Goal: Check status: Check status

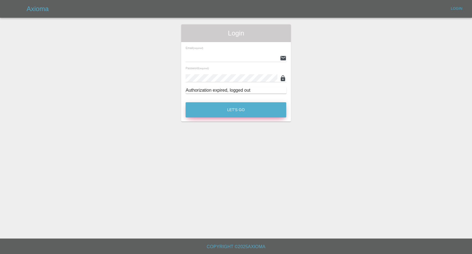
type input "[EMAIL_ADDRESS][DOMAIN_NAME]"
click at [226, 110] on button "Let's Go" at bounding box center [236, 109] width 101 height 15
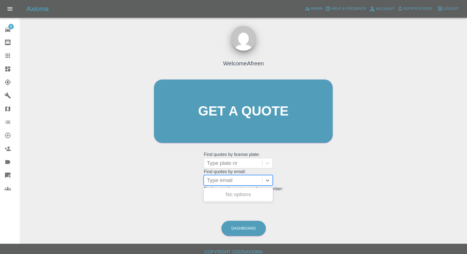
click at [229, 180] on div at bounding box center [233, 180] width 53 height 8
paste input ""[EMAIL_ADDRESS][DOMAIN_NAME]" <undefined>"
drag, startPoint x: 228, startPoint y: 178, endPoint x: 338, endPoint y: 179, distance: 109.8
click at [337, 180] on div "Welcome Afreen Get a quote Get a quote Find quotes by license plate: Type plate…" at bounding box center [243, 121] width 191 height 167
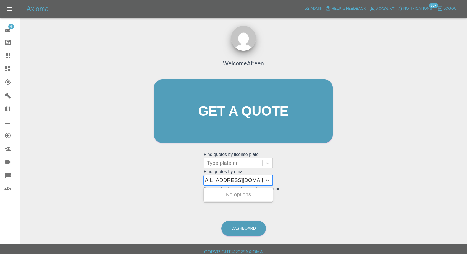
scroll to position [0, 2]
type input "[EMAIL_ADDRESS][DOMAIN_NAME]"
click at [252, 194] on div "HG15 AOR, Awaiting Repair" at bounding box center [238, 198] width 69 height 18
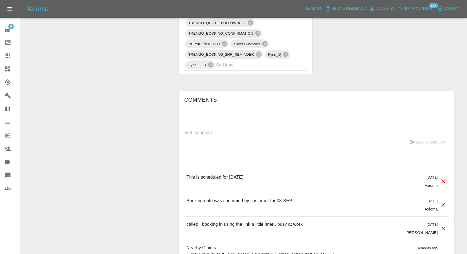
scroll to position [522, 0]
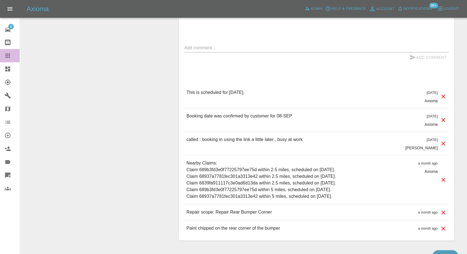
drag, startPoint x: 7, startPoint y: 54, endPoint x: 20, endPoint y: 61, distance: 15.0
click at [7, 53] on icon at bounding box center [8, 55] width 4 height 4
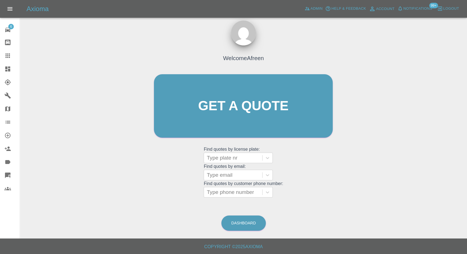
scroll to position [5, 0]
click at [237, 175] on div at bounding box center [233, 175] width 53 height 8
paste input ""[EMAIL_ADDRESS][DOMAIN_NAME]" <undefined>"
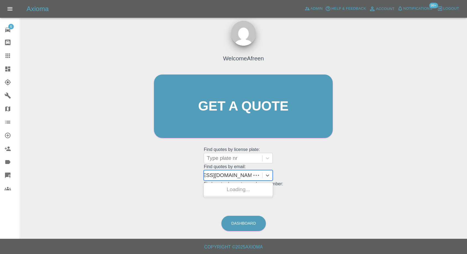
scroll to position [0, 34]
drag, startPoint x: 227, startPoint y: 173, endPoint x: 310, endPoint y: 167, distance: 82.9
click at [310, 167] on div "Welcome Afreen Get a quote Get a quote Find quotes by license plate: Type plate…" at bounding box center [243, 116] width 191 height 167
type input "[EMAIL_ADDRESS][DOMAIN_NAME]"
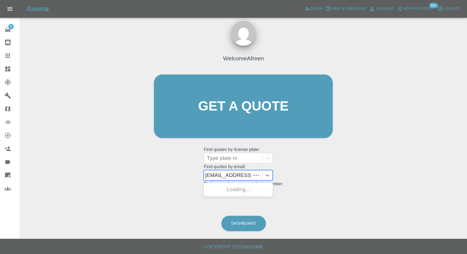
scroll to position [0, 0]
click at [243, 190] on div "VN73EOW, Awaiting Repair" at bounding box center [238, 193] width 69 height 18
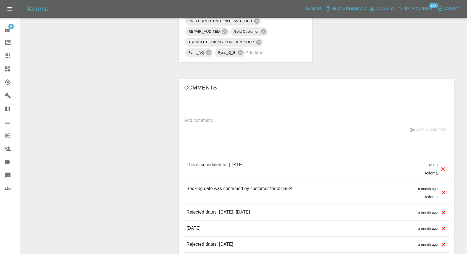
scroll to position [461, 0]
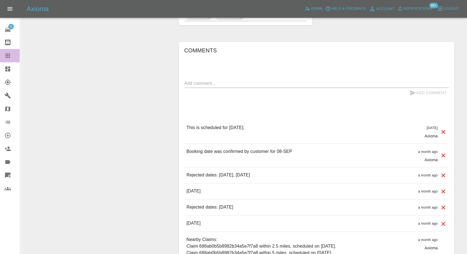
click at [9, 55] on icon at bounding box center [7, 55] width 7 height 7
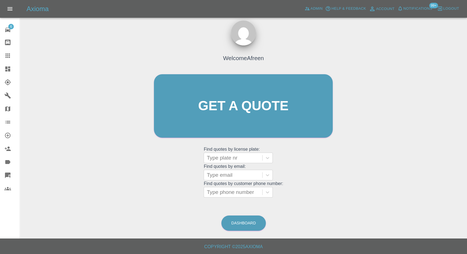
scroll to position [5, 0]
click at [234, 174] on div at bounding box center [233, 175] width 53 height 8
paste input ""[EMAIL_ADDRESS][DOMAIN_NAME]" <undefined>"
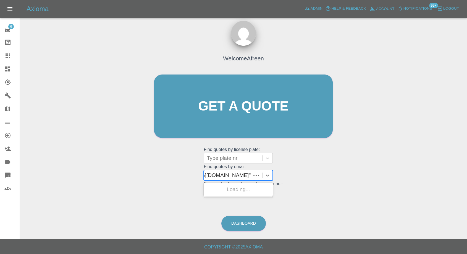
scroll to position [0, 42]
drag, startPoint x: 228, startPoint y: 173, endPoint x: 297, endPoint y: 165, distance: 69.4
click at [297, 166] on div "Welcome Afreen Get a quote Get a quote Find quotes by license plate: Type plate…" at bounding box center [243, 116] width 191 height 167
type input "[EMAIL_ADDRESS][DOMAIN_NAME]"
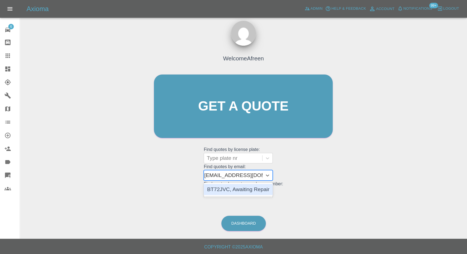
click at [256, 192] on div "BT72JVC, Awaiting Repair" at bounding box center [238, 189] width 69 height 11
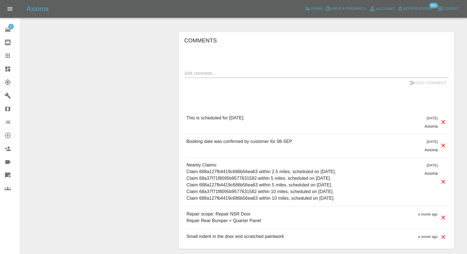
scroll to position [461, 0]
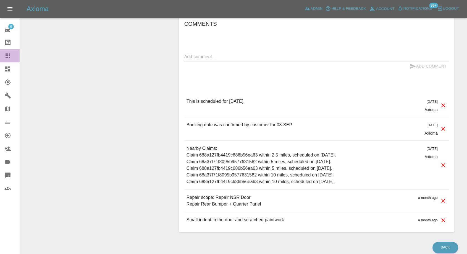
drag, startPoint x: 8, startPoint y: 52, endPoint x: 9, endPoint y: 57, distance: 4.7
click at [8, 51] on link "Claims" at bounding box center [10, 55] width 20 height 13
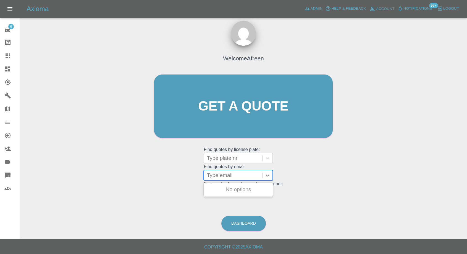
click at [241, 174] on div at bounding box center [233, 175] width 53 height 8
paste input ""[EMAIL_ADDRESS][DOMAIN_NAME]" <undefined>"
drag, startPoint x: 228, startPoint y: 174, endPoint x: 323, endPoint y: 173, distance: 95.4
click at [322, 173] on div "Welcome Afreen Get a quote Get a quote Find quotes by license plate: Type plate…" at bounding box center [243, 116] width 191 height 167
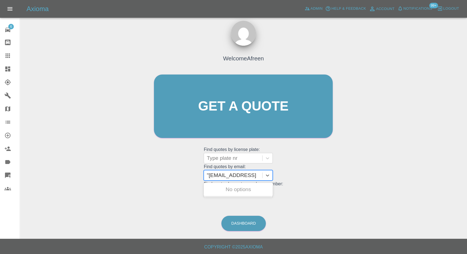
scroll to position [0, 0]
type input "[EMAIL_ADDRESS][DOMAIN_NAME]"
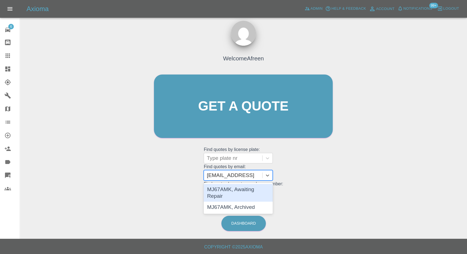
click at [261, 192] on div "MJ67AMK, Awaiting Repair" at bounding box center [238, 193] width 69 height 18
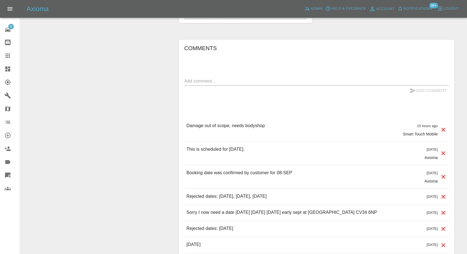
scroll to position [461, 0]
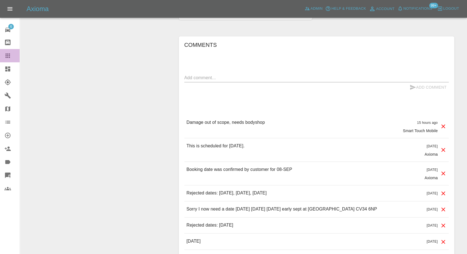
click at [7, 56] on icon at bounding box center [7, 55] width 7 height 7
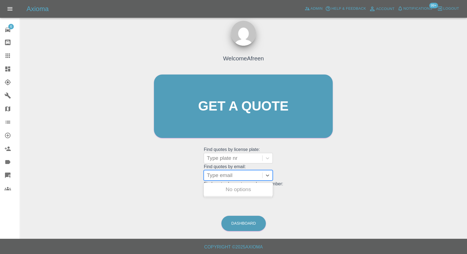
click at [237, 175] on div at bounding box center [233, 175] width 53 height 8
paste input ""[EMAIL_ADDRESS][DOMAIN_NAME]" <undefined>"
drag, startPoint x: 227, startPoint y: 173, endPoint x: 320, endPoint y: 165, distance: 93.5
click at [320, 166] on div "Welcome Afreen Get a quote Get a quote Find quotes by license plate: Type plate…" at bounding box center [243, 116] width 191 height 167
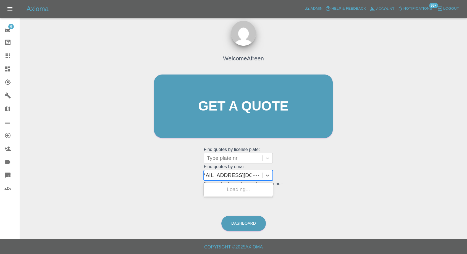
scroll to position [0, 1]
type input "[EMAIL_ADDRESS][DOMAIN_NAME]"
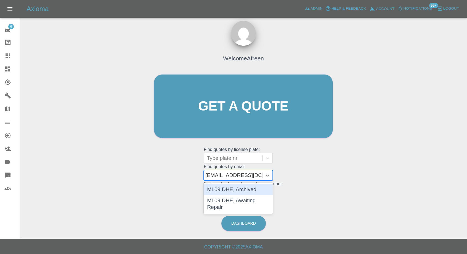
scroll to position [0, 0]
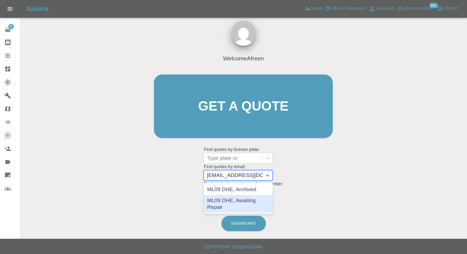
click at [252, 200] on div "ML09 DHE, Awaiting Repair" at bounding box center [238, 204] width 69 height 18
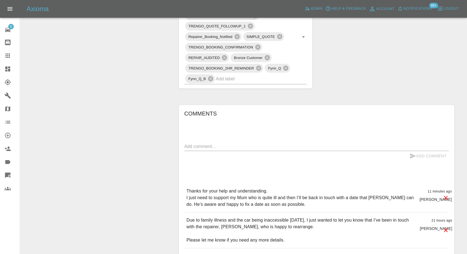
scroll to position [369, 0]
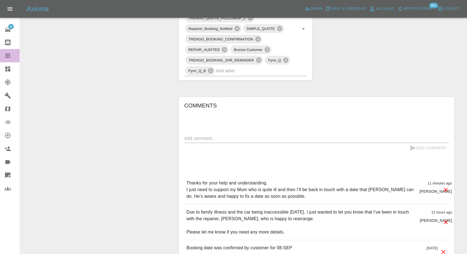
click at [2, 53] on link "Claims" at bounding box center [10, 55] width 20 height 13
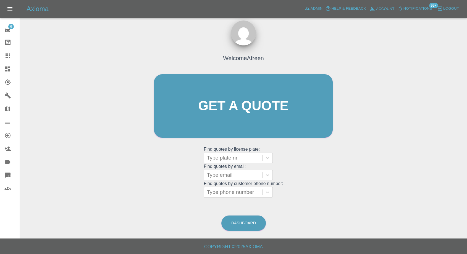
scroll to position [5, 0]
click at [237, 178] on div at bounding box center [233, 175] width 53 height 8
paste input ""[EMAIL_ADDRESS][DOMAIN_NAME]" <undefined>"
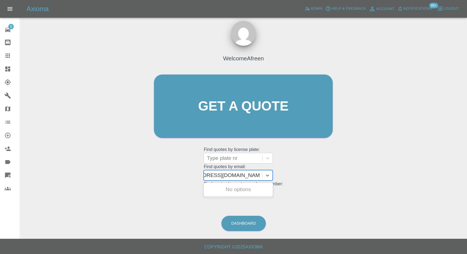
scroll to position [0, 30]
drag, startPoint x: 229, startPoint y: 174, endPoint x: 358, endPoint y: 169, distance: 129.0
click at [358, 170] on div "Welcome Afreen Get a quote Get a quote Find quotes by license plate: Type plate…" at bounding box center [243, 132] width 439 height 199
type input "[EMAIL_ADDRESS][DOMAIN_NAME]"
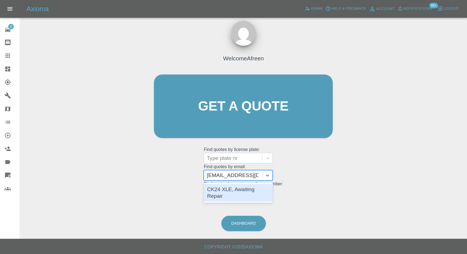
click at [253, 190] on div "CK24 XLE, Awaiting Repair" at bounding box center [238, 193] width 69 height 18
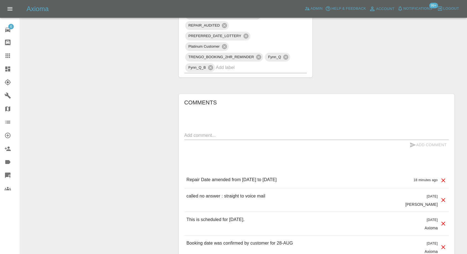
scroll to position [461, 0]
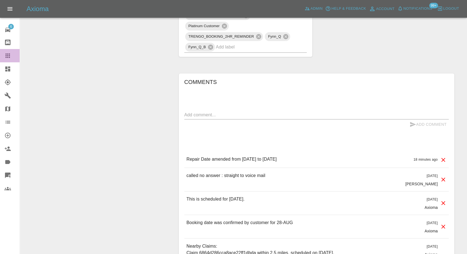
click at [7, 57] on icon at bounding box center [8, 55] width 4 height 4
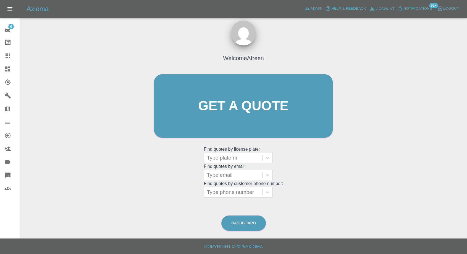
scroll to position [5, 0]
click at [224, 175] on div at bounding box center [233, 175] width 53 height 8
paste input ""[EMAIL_ADDRESS][DOMAIN_NAME]" <undefined>"
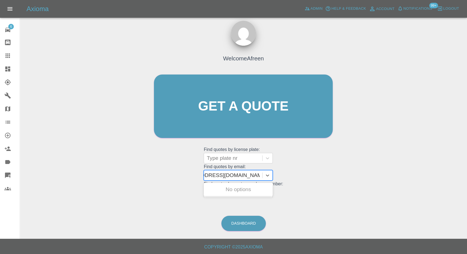
scroll to position [0, 29]
drag, startPoint x: 228, startPoint y: 175, endPoint x: 300, endPoint y: 179, distance: 71.2
click at [300, 179] on div "Welcome Afreen Get a quote Get a quote Find quotes by license plate: Type plate…" at bounding box center [243, 116] width 191 height 167
type input "[EMAIL_ADDRESS][DOMAIN_NAME]"
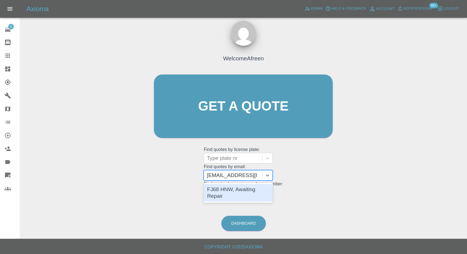
click at [258, 189] on div "FJ68 HNW, Awaiting Repair" at bounding box center [238, 193] width 69 height 18
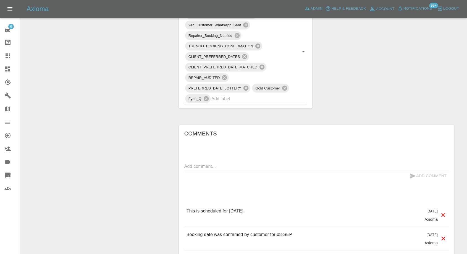
scroll to position [399, 0]
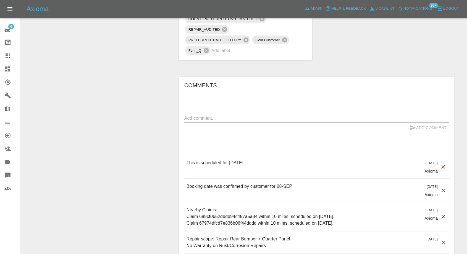
click at [8, 56] on icon at bounding box center [8, 55] width 4 height 4
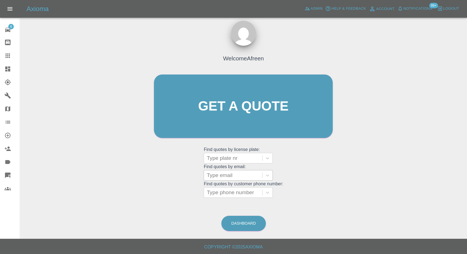
click at [221, 171] on div at bounding box center [233, 175] width 53 height 8
paste input ""[EMAIL_ADDRESS][DOMAIN_NAME]" <undefined>"
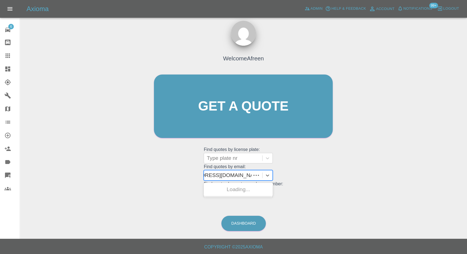
scroll to position [0, 28]
drag, startPoint x: 227, startPoint y: 172, endPoint x: 370, endPoint y: 168, distance: 143.1
click at [370, 168] on div "Welcome Afreen Get a quote Get a quote Find quotes by license plate: Type plate…" at bounding box center [243, 132] width 439 height 199
type input "[EMAIL_ADDRESS][DOMAIN_NAME]"
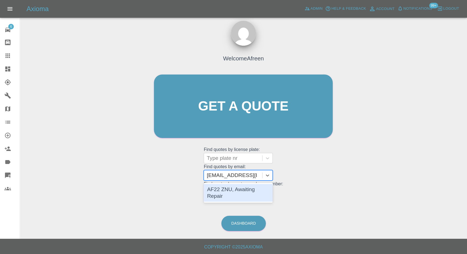
click at [231, 194] on div "AF22 ZNU, Awaiting Repair" at bounding box center [238, 193] width 69 height 18
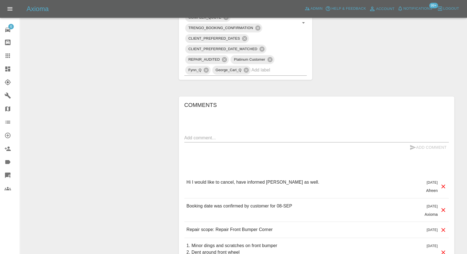
scroll to position [399, 0]
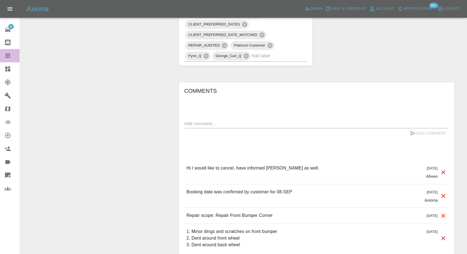
click at [9, 57] on icon at bounding box center [7, 55] width 7 height 7
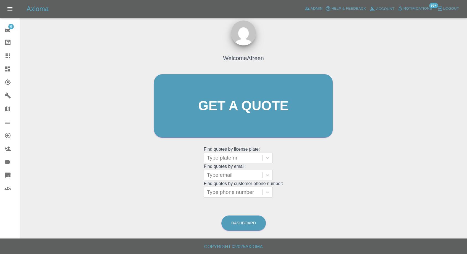
scroll to position [5, 0]
click at [235, 173] on div at bounding box center [233, 175] width 53 height 8
paste input ""[EMAIL_ADDRESS][DOMAIN_NAME]" <undefined>"
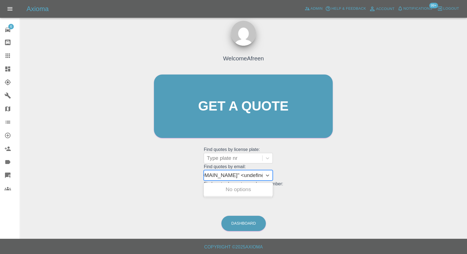
drag, startPoint x: 228, startPoint y: 173, endPoint x: 310, endPoint y: 170, distance: 82.5
click at [310, 170] on div "Welcome Afreen Get a quote Get a quote Find quotes by license plate: Type plate…" at bounding box center [243, 116] width 191 height 167
type input "[EMAIL_ADDRESS][DOMAIN_NAME]"
click at [255, 191] on div "DY71XJP, Awaiting Repair" at bounding box center [238, 189] width 69 height 11
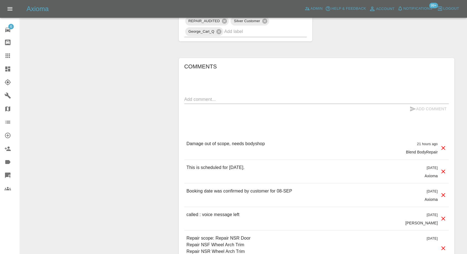
scroll to position [461, 0]
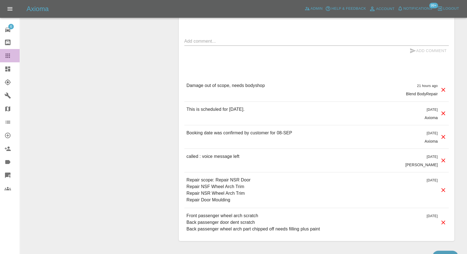
click at [10, 54] on icon at bounding box center [7, 55] width 7 height 7
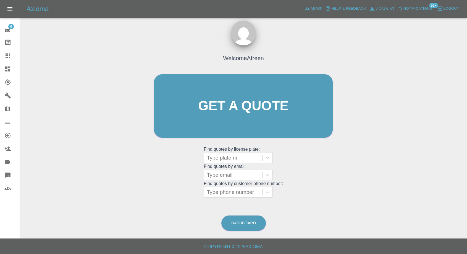
scroll to position [5, 0]
click at [236, 193] on div at bounding box center [233, 192] width 53 height 8
click at [230, 178] on div at bounding box center [233, 175] width 53 height 8
paste input ""[PERSON_NAME][EMAIL_ADDRESS][DOMAIN_NAME]" <undefined>"
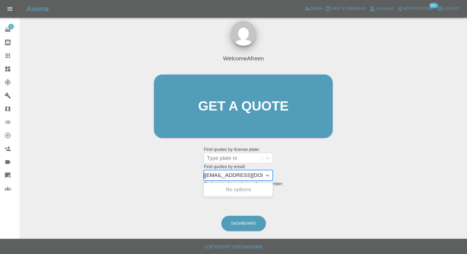
drag, startPoint x: 232, startPoint y: 173, endPoint x: 421, endPoint y: 152, distance: 190.7
click at [418, 154] on div "Welcome Afreen Get a quote Get a quote Find quotes by license plate: Type plate…" at bounding box center [243, 132] width 439 height 199
type input "[PERSON_NAME][EMAIL_ADDRESS][DOMAIN_NAME]"
click at [254, 186] on div "KO74 ZGA, Awaiting Repair" at bounding box center [238, 193] width 69 height 18
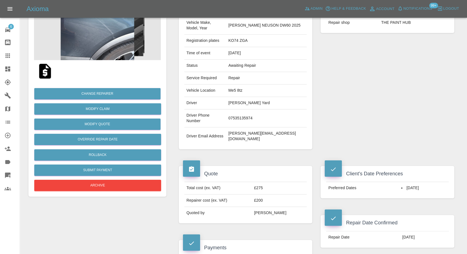
scroll to position [61, 0]
